Goal: Check status: Check status

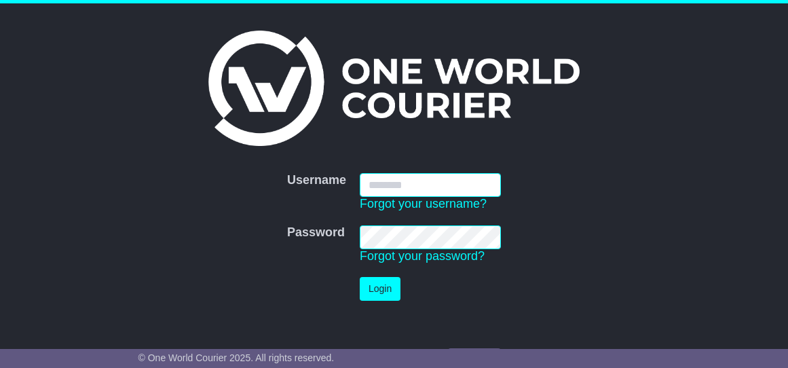
type input "**********"
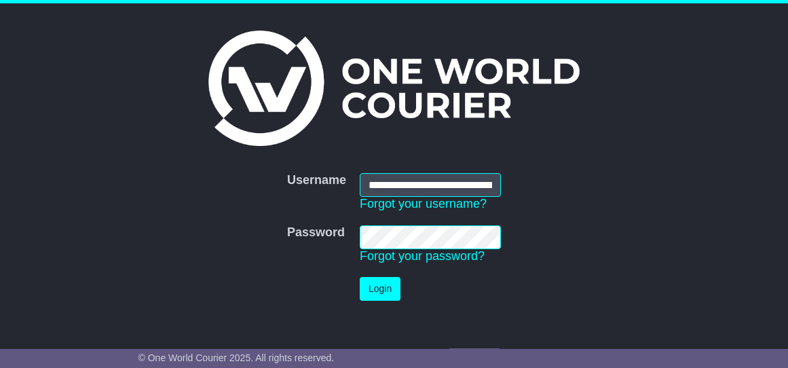
click at [393, 292] on button "Login" at bounding box center [380, 289] width 41 height 24
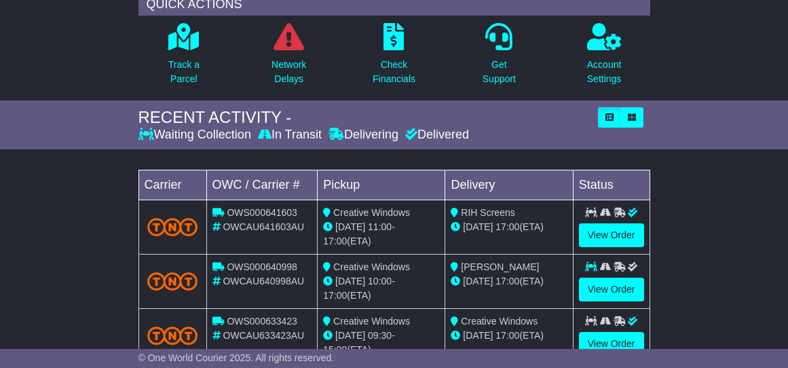
scroll to position [115, 0]
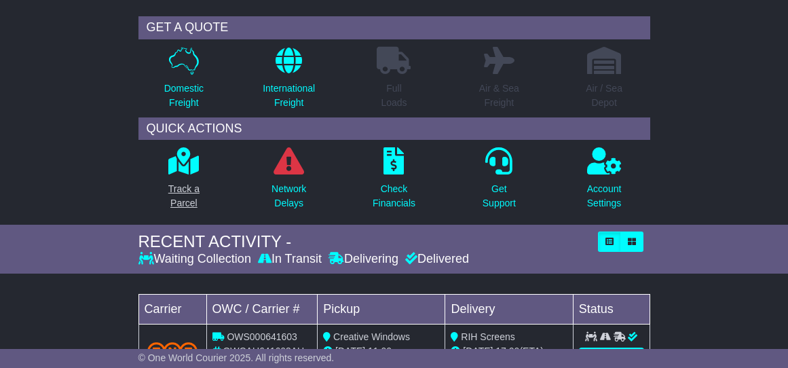
click at [180, 174] on link "Track a Parcel" at bounding box center [184, 182] width 33 height 71
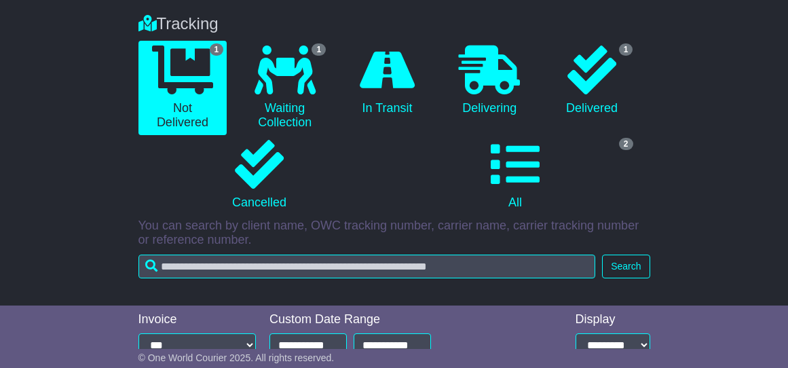
scroll to position [348, 0]
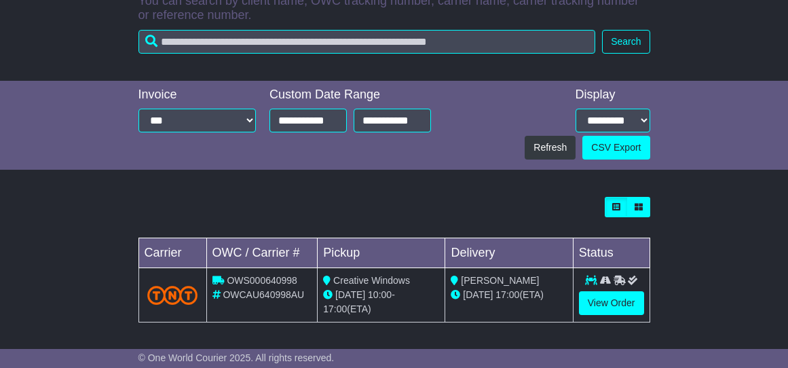
click at [227, 296] on span "OWCAU640998AU" at bounding box center [262, 294] width 81 height 11
click at [232, 294] on span "OWCAU640998AU" at bounding box center [262, 294] width 81 height 11
click at [596, 307] on link "View Order" at bounding box center [611, 303] width 65 height 24
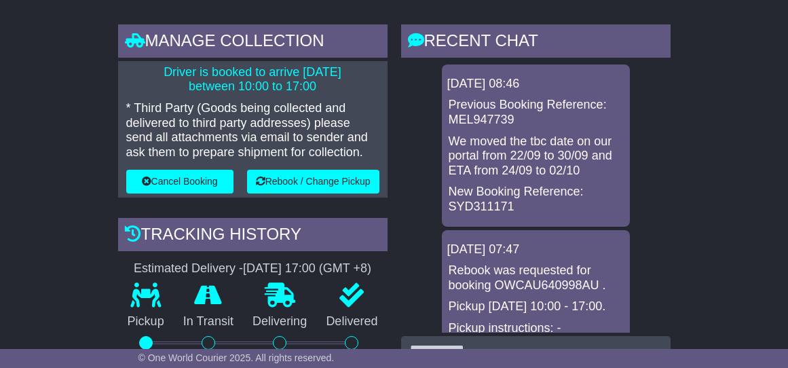
scroll to position [634, 0]
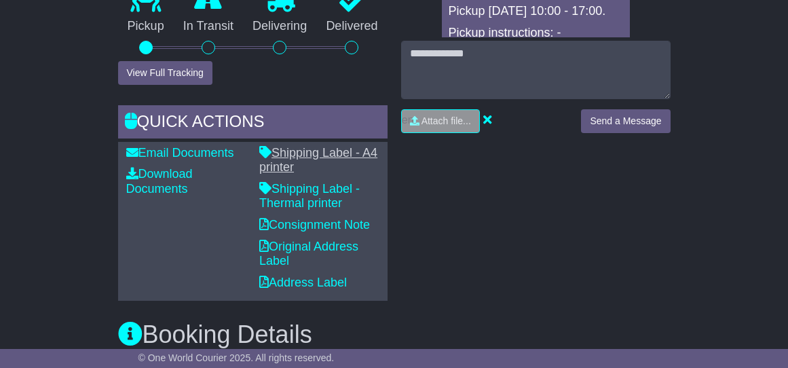
click at [306, 146] on link "Shipping Label - A4 printer" at bounding box center [318, 160] width 118 height 28
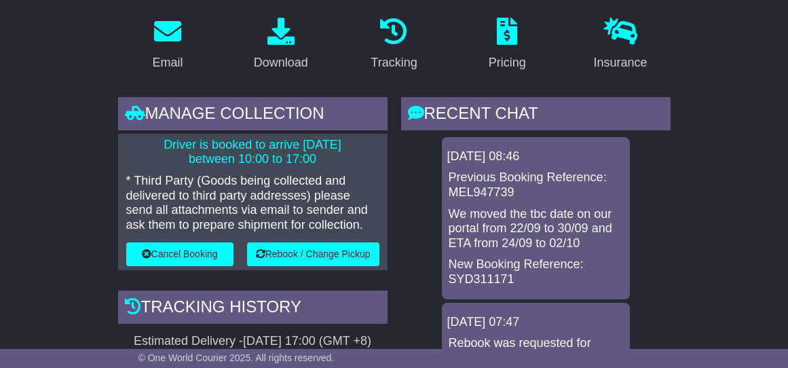
scroll to position [0, 0]
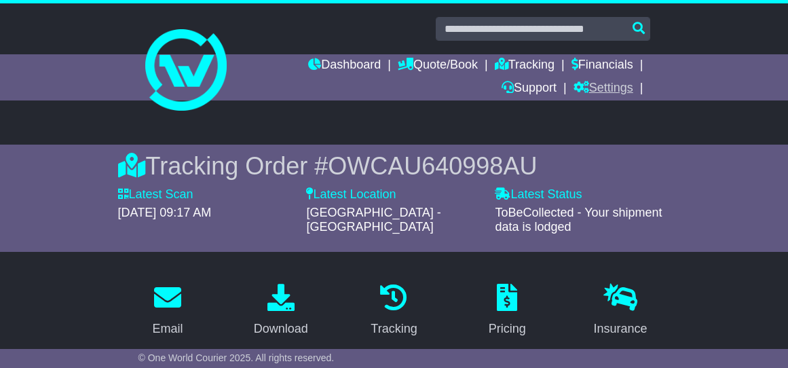
click at [596, 81] on link "Settings" at bounding box center [603, 88] width 60 height 23
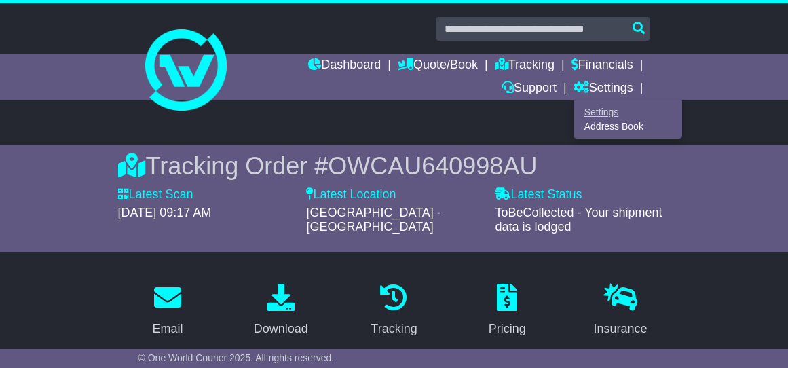
click at [604, 114] on link "Settings" at bounding box center [627, 111] width 107 height 15
